Goal: Navigation & Orientation: Find specific page/section

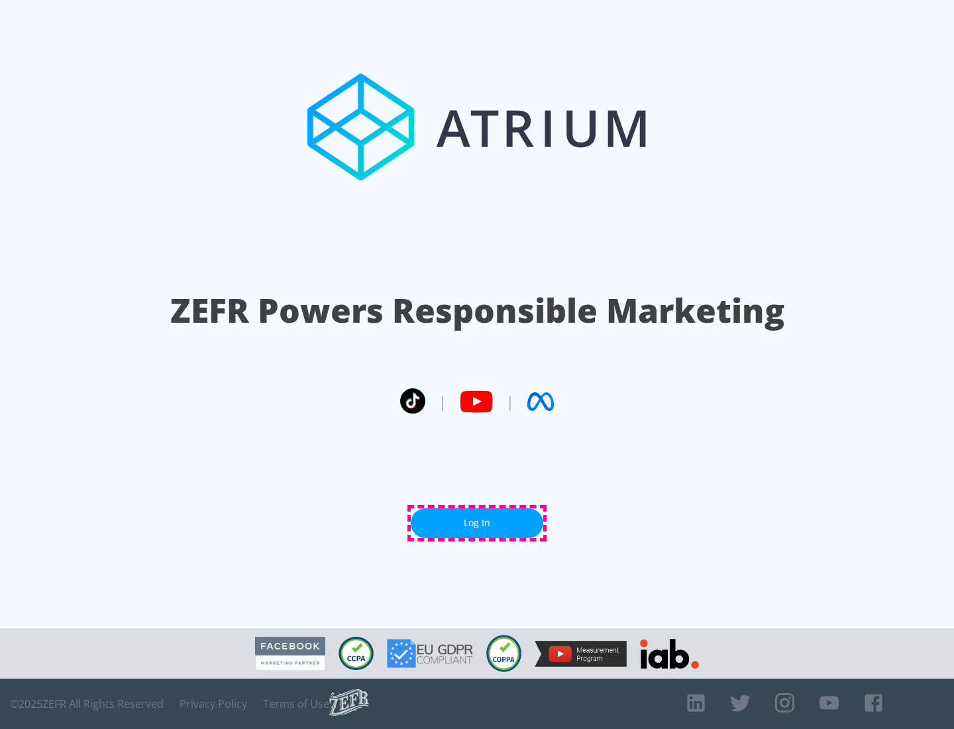
click at [477, 523] on link "Log In" at bounding box center [477, 523] width 132 height 30
